Goal: Answer question/provide support: Share knowledge or assist other users

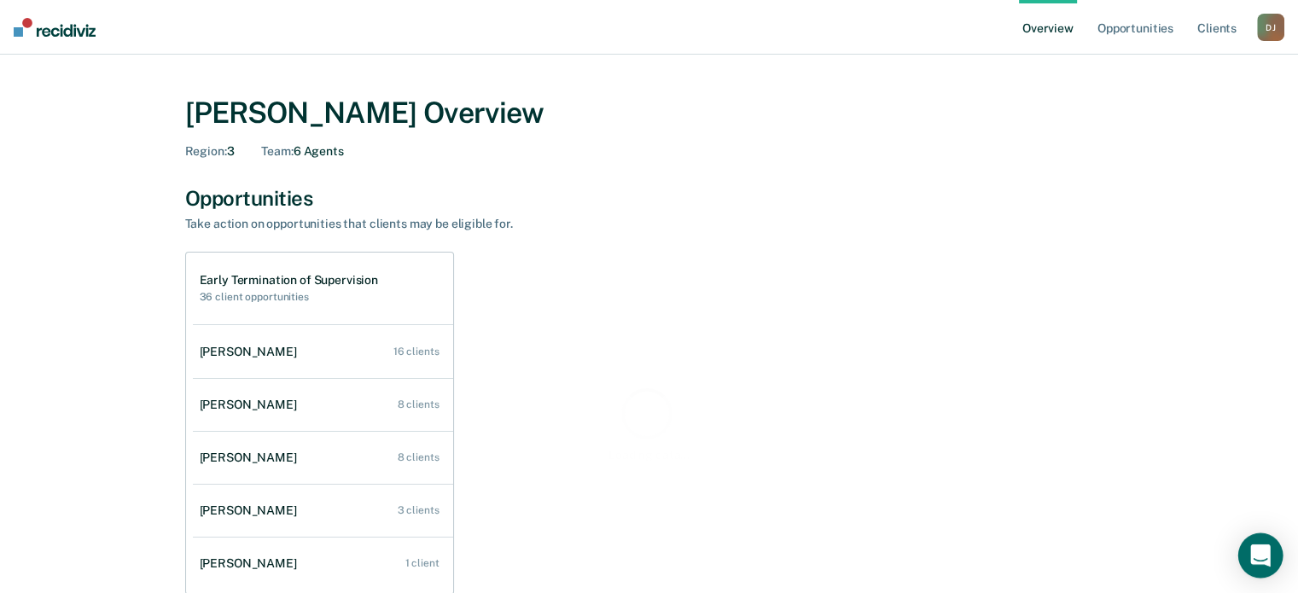
click at [1268, 550] on icon "Open Intercom Messenger" at bounding box center [1260, 556] width 22 height 22
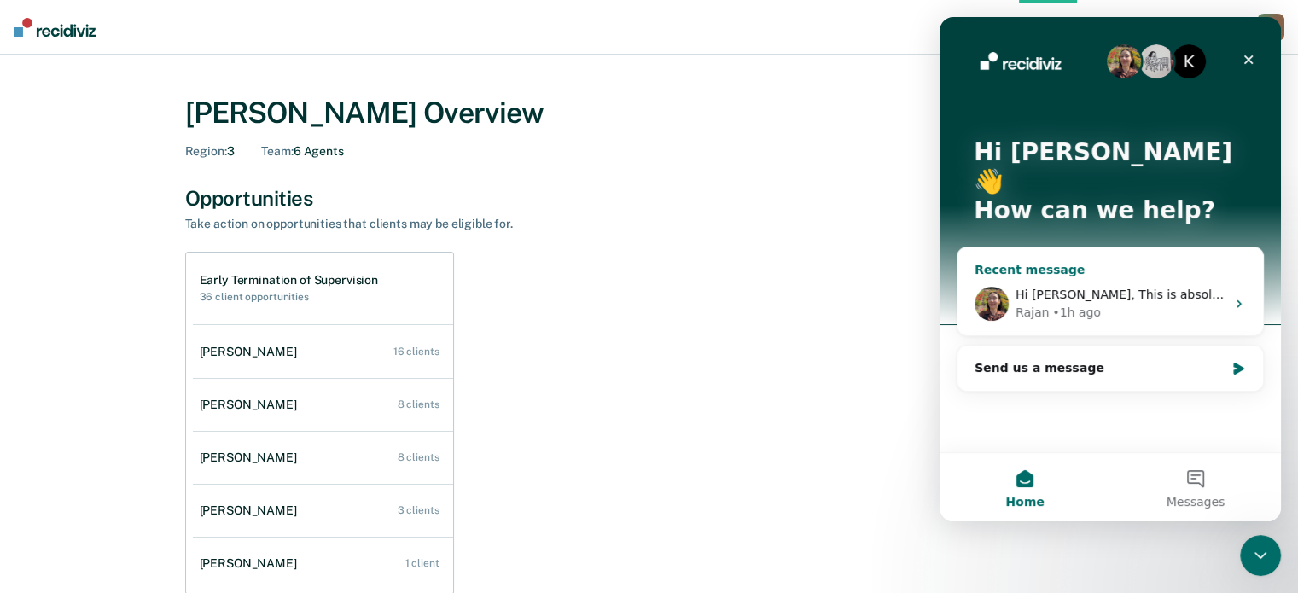
click at [1235, 297] on icon "Intercom messenger" at bounding box center [1239, 304] width 14 height 14
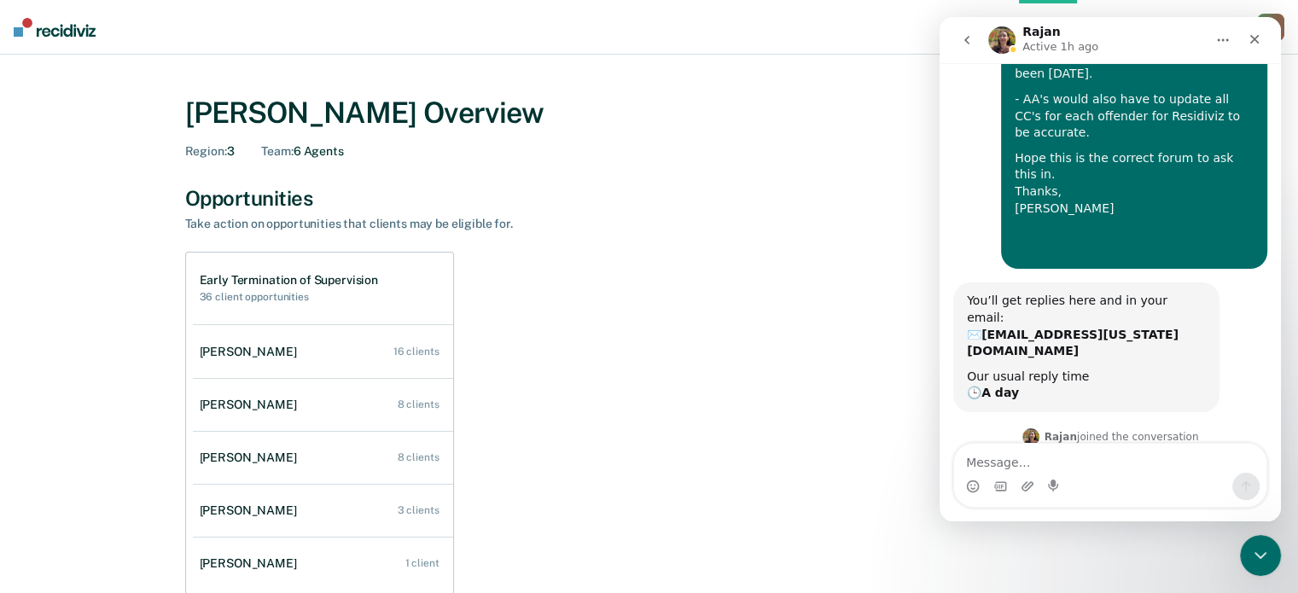
scroll to position [813, 0]
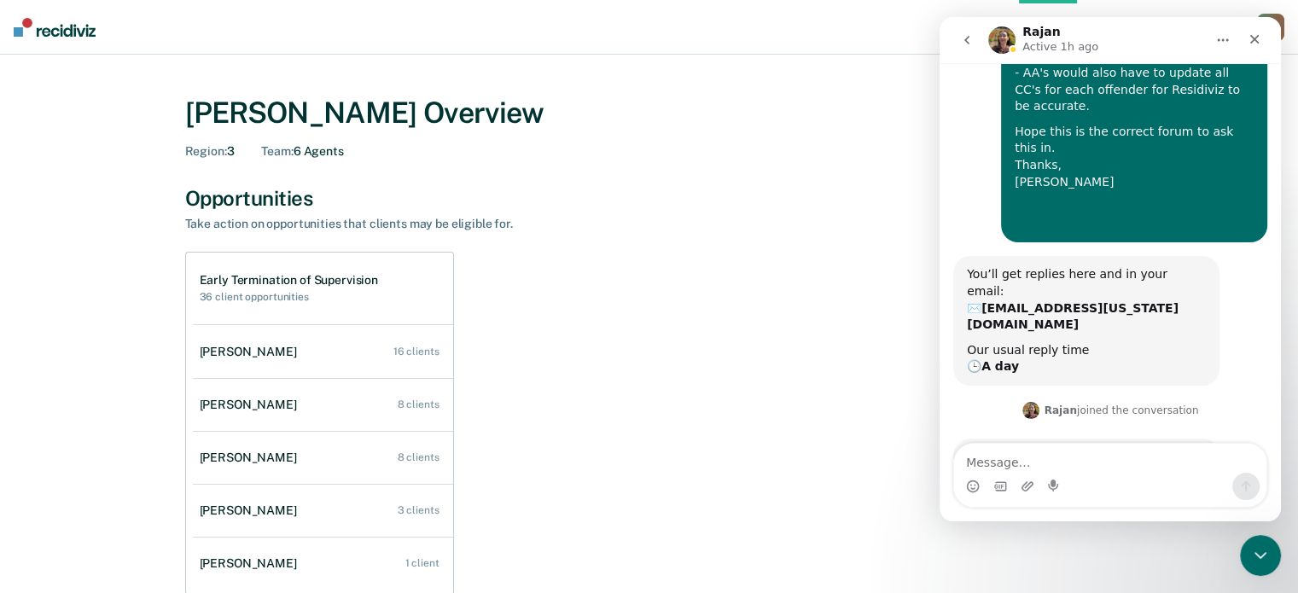
click at [1055, 463] on textarea "Message…" at bounding box center [1110, 458] width 312 height 29
type textarea "Awesome, thank you."
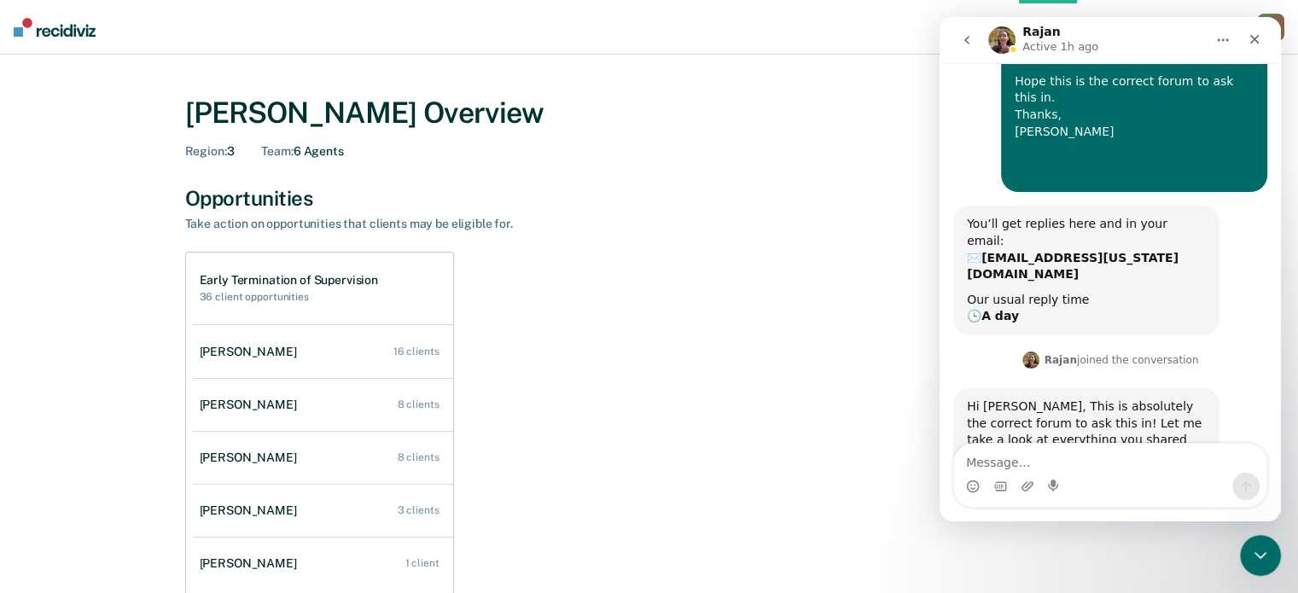
click at [1017, 399] on div "Hi [PERSON_NAME], This is absolutely the correct forum to ask this in! Let me t…" at bounding box center [1086, 457] width 239 height 117
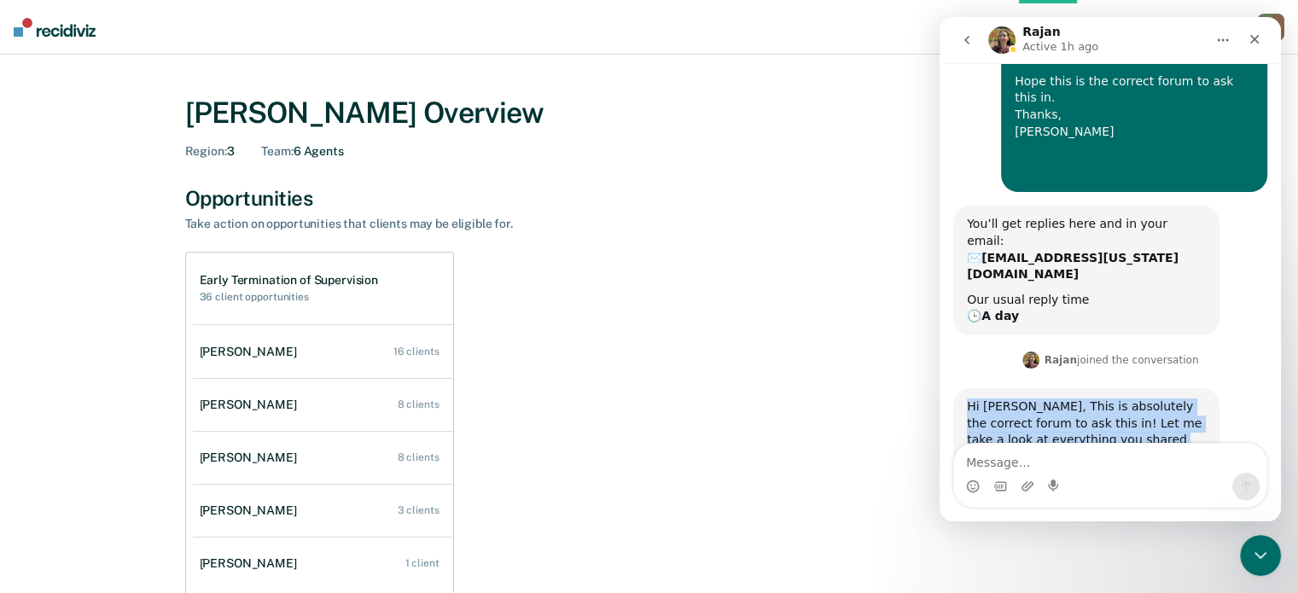
drag, startPoint x: 969, startPoint y: 252, endPoint x: 1186, endPoint y: 345, distance: 236.7
click at [1150, 399] on div "Hi [PERSON_NAME], This is absolutely the correct forum to ask this in! Let me t…" at bounding box center [1086, 457] width 239 height 117
copy div "Hi [PERSON_NAME], This is absolutely the correct forum to ask this in! Let me t…"
